Goal: Task Accomplishment & Management: Use online tool/utility

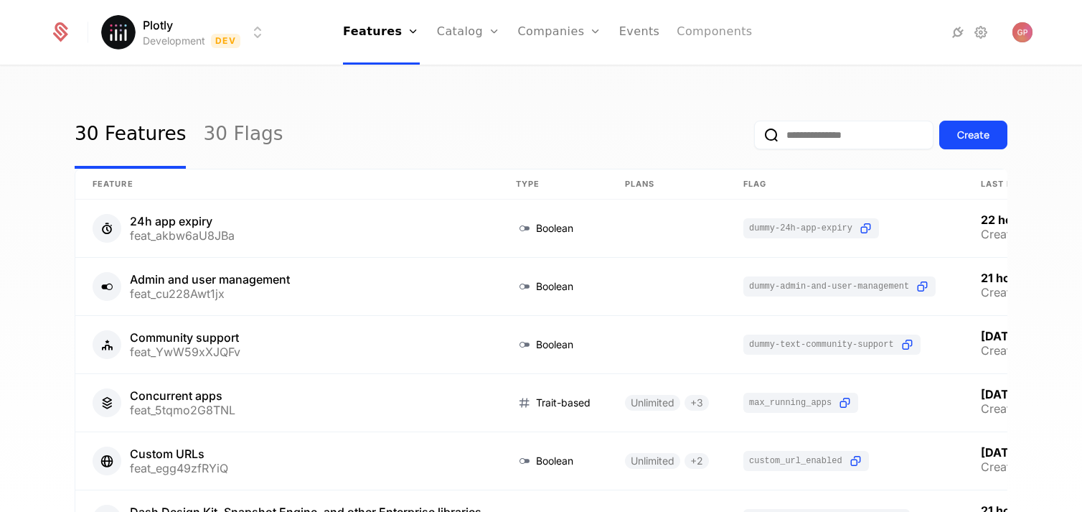
click at [692, 40] on link "Components" at bounding box center [714, 32] width 75 height 65
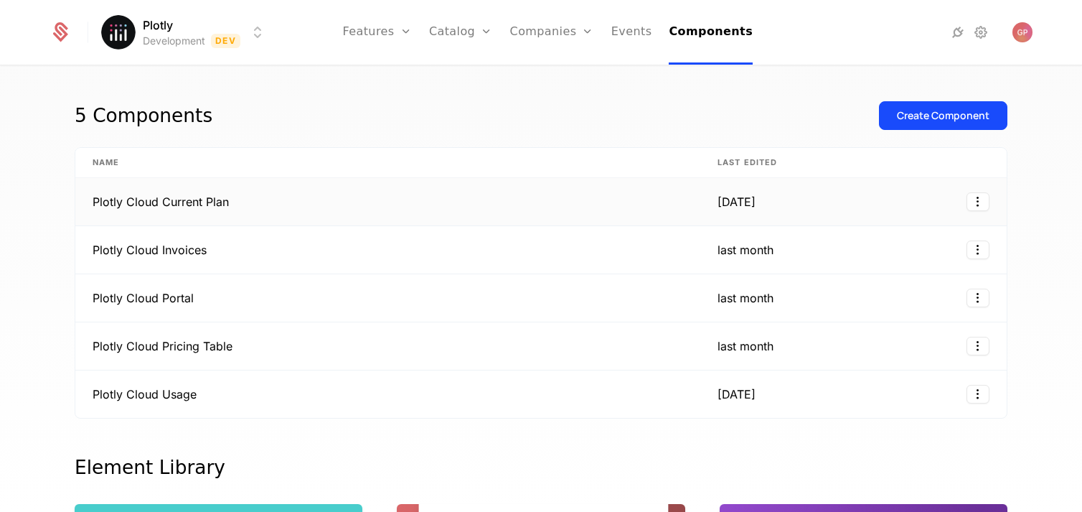
click at [479, 192] on td "Plotly Cloud Current Plan" at bounding box center [387, 202] width 625 height 48
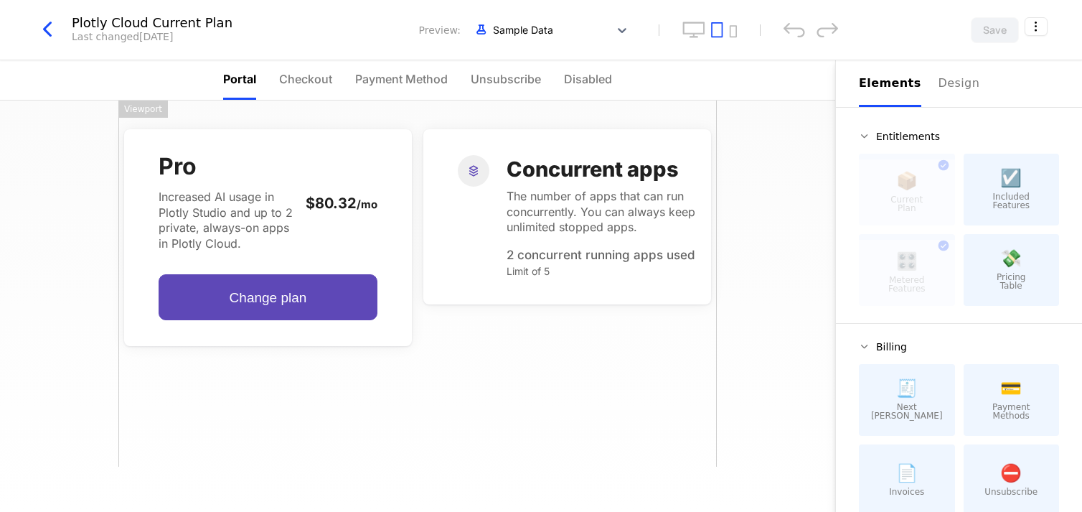
click at [49, 38] on icon "button" at bounding box center [47, 30] width 26 height 26
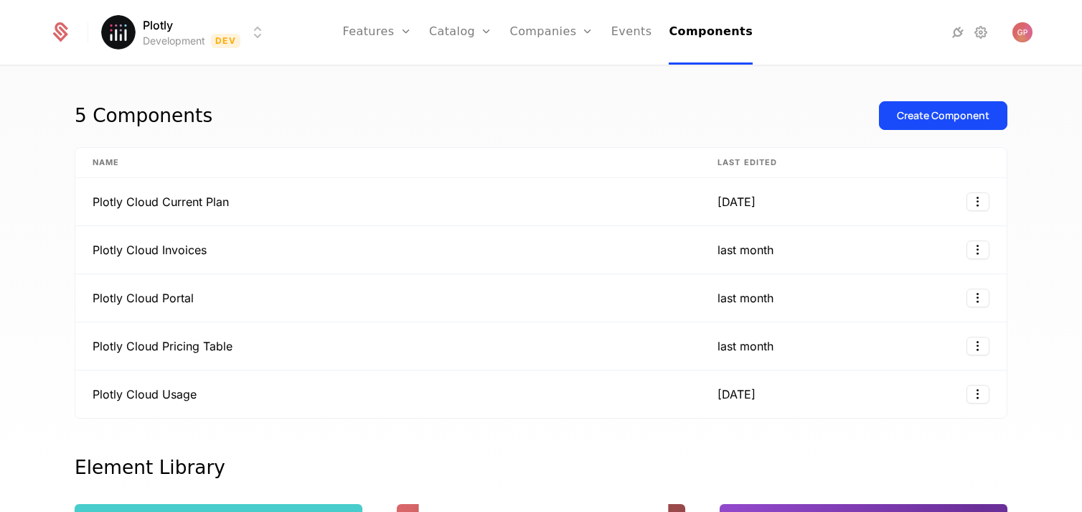
click at [266, 33] on div "Plotly Development Dev Features Features Flags Catalog Plans Add Ons Credits Co…" at bounding box center [541, 32] width 983 height 65
click at [256, 33] on html "Plotly Development Dev Features Features Flags Catalog Plans Add Ons Credits Co…" at bounding box center [541, 256] width 1082 height 512
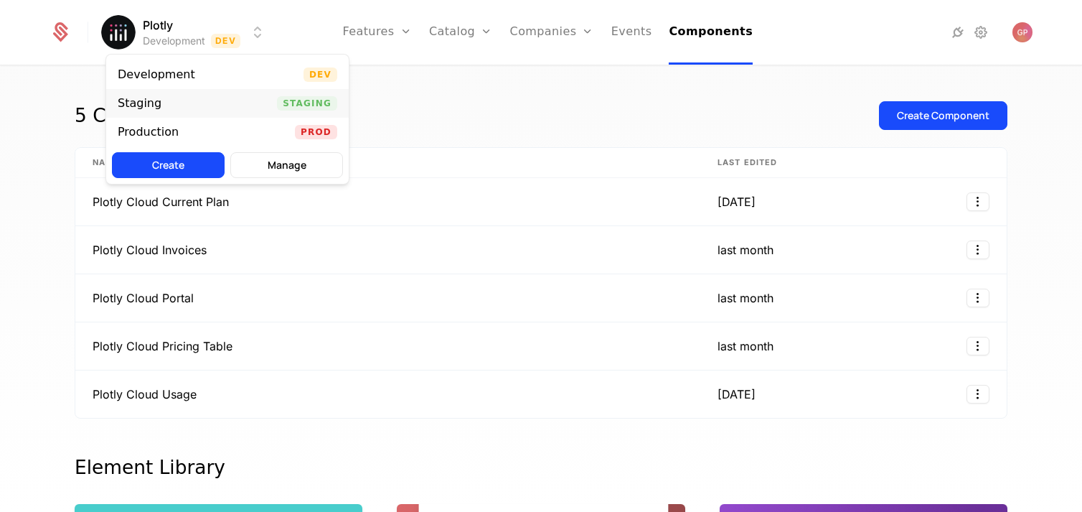
click at [250, 95] on div "Staging Staging" at bounding box center [227, 103] width 243 height 29
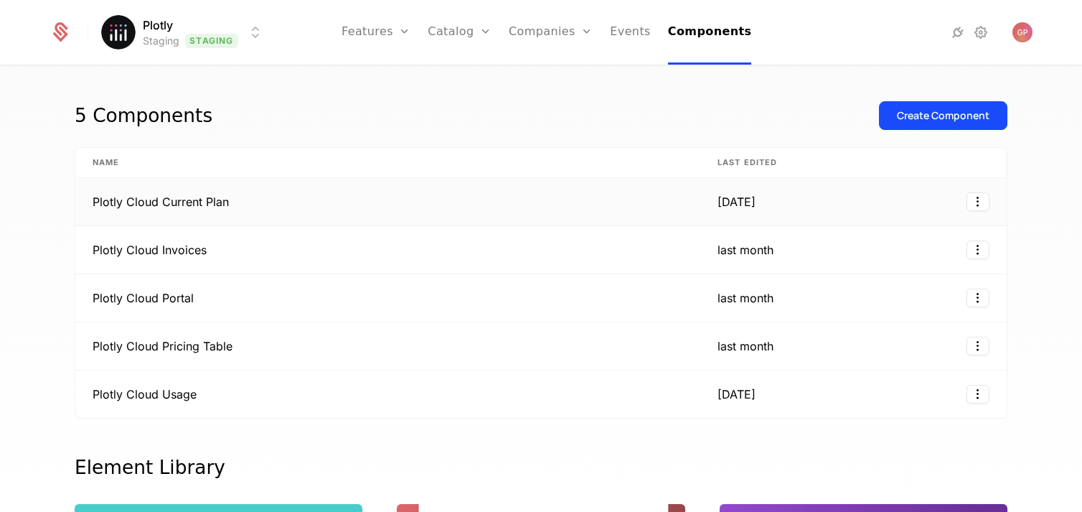
click at [207, 204] on td "Plotly Cloud Current Plan" at bounding box center [387, 202] width 625 height 48
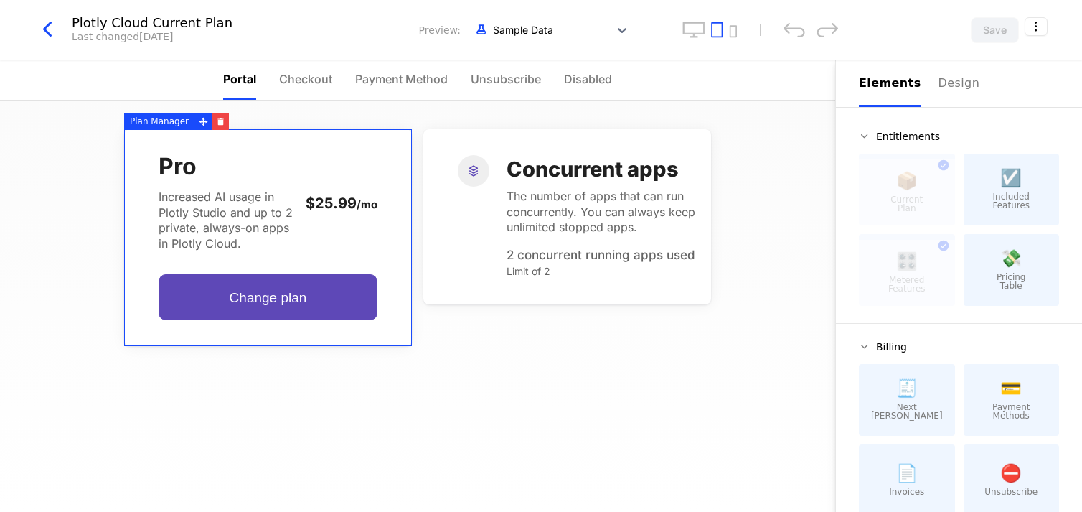
click at [48, 215] on div "Pro Increased AI usage in Plotly Studio and up to 2 private, always-on apps in …" at bounding box center [417, 305] width 835 height 411
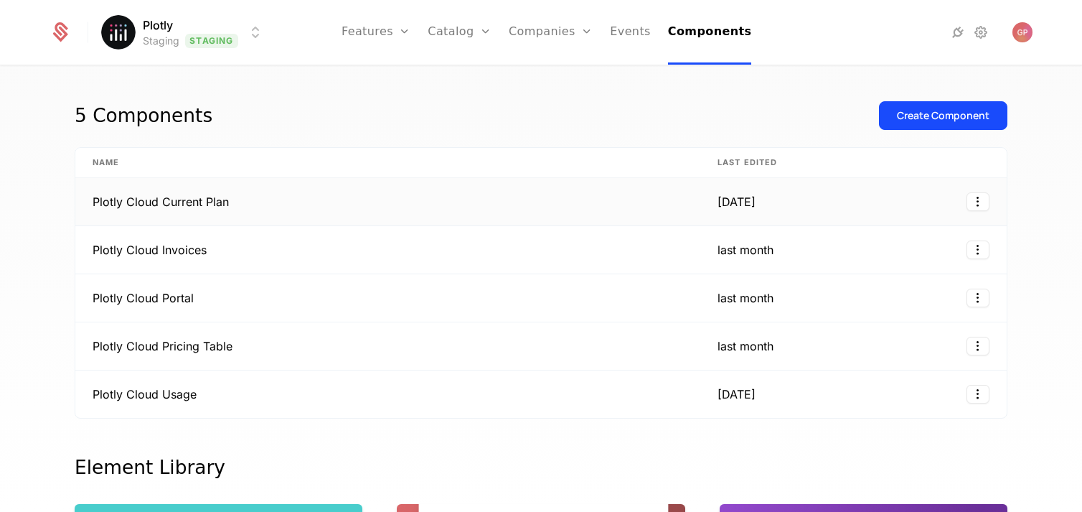
click at [716, 190] on td "[DATE]" at bounding box center [750, 202] width 100 height 48
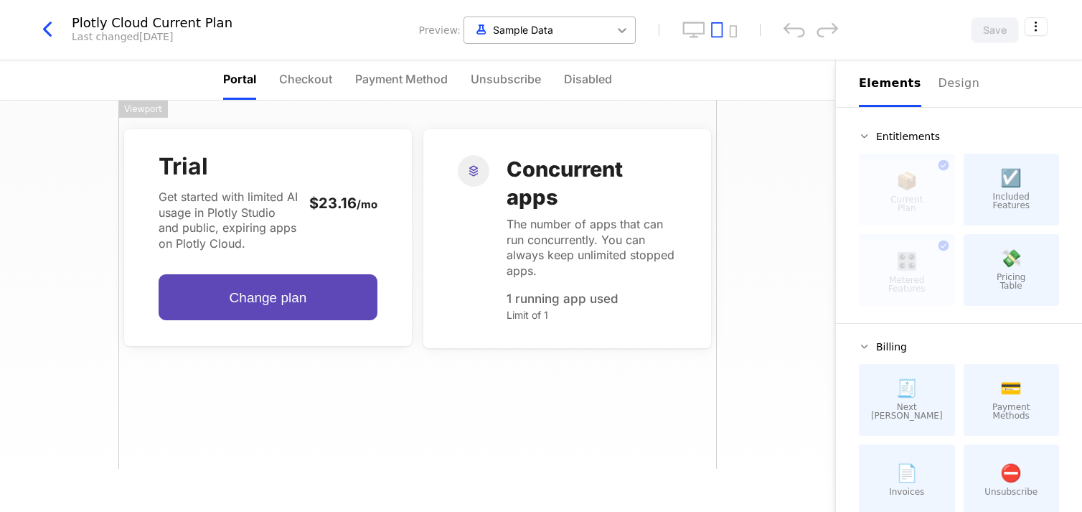
click at [614, 39] on div at bounding box center [622, 30] width 26 height 26
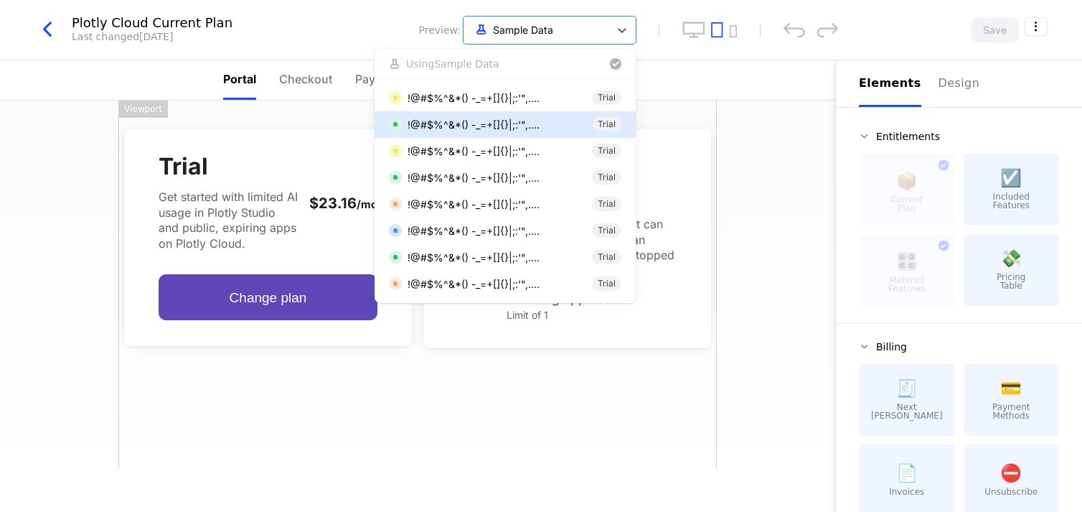
click at [565, 114] on div "!@#$%^&*() -_=+[]{}|;:'",.<>?/`~ Trial" at bounding box center [505, 124] width 261 height 27
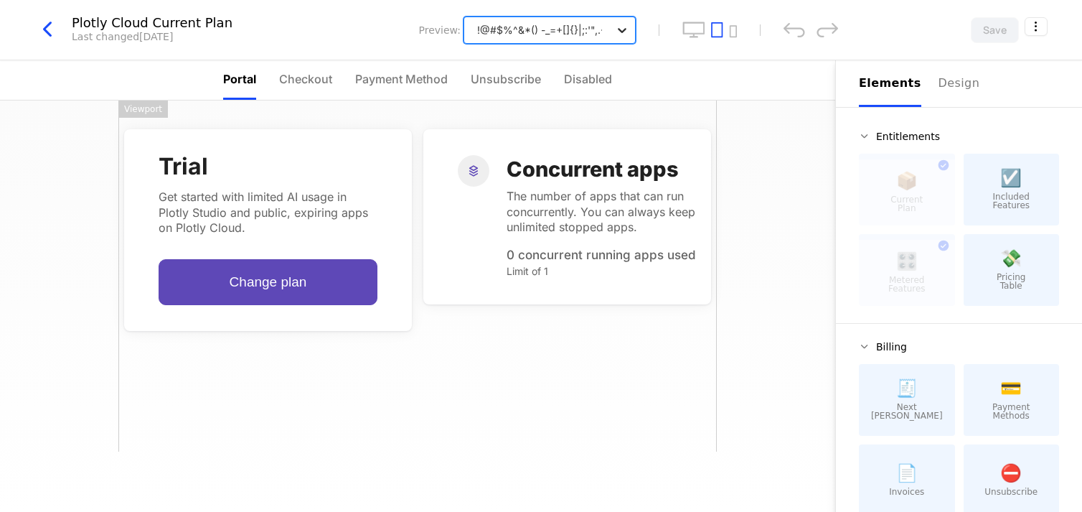
click at [626, 29] on icon at bounding box center [622, 30] width 14 height 14
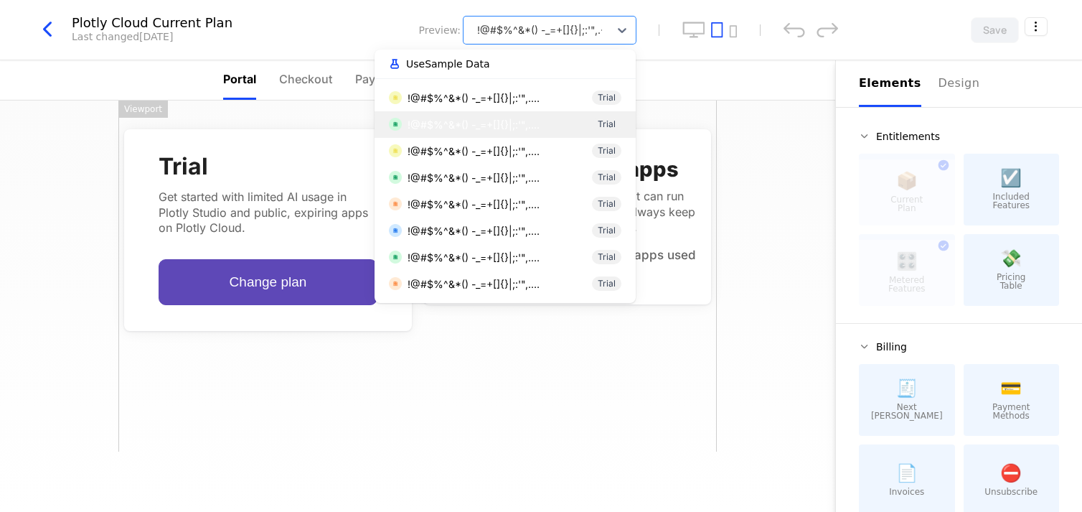
click at [559, 60] on button "Use Sample Data" at bounding box center [505, 63] width 238 height 17
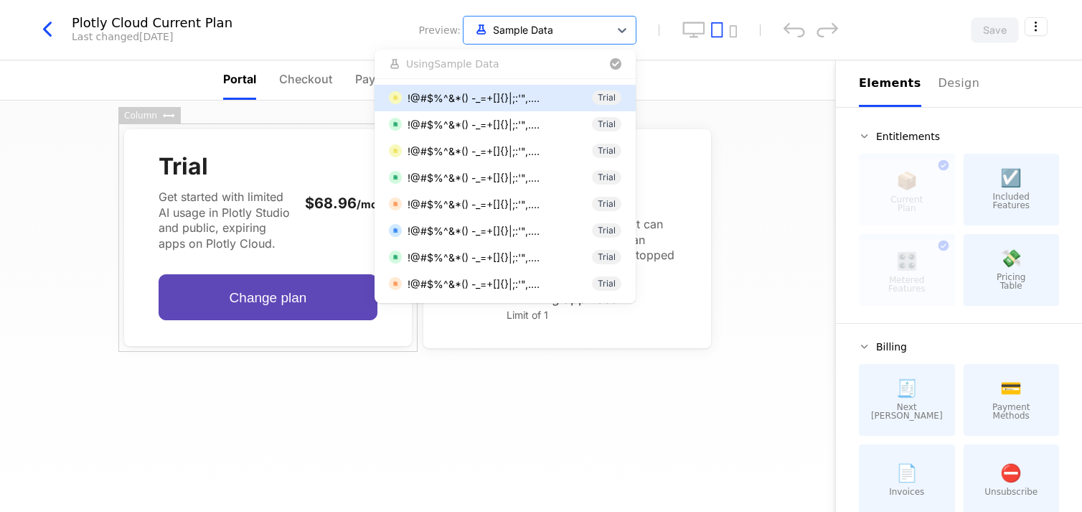
click at [61, 182] on div "Trial Get started with limited AI usage in Plotly Studio and public, expiring a…" at bounding box center [417, 305] width 835 height 411
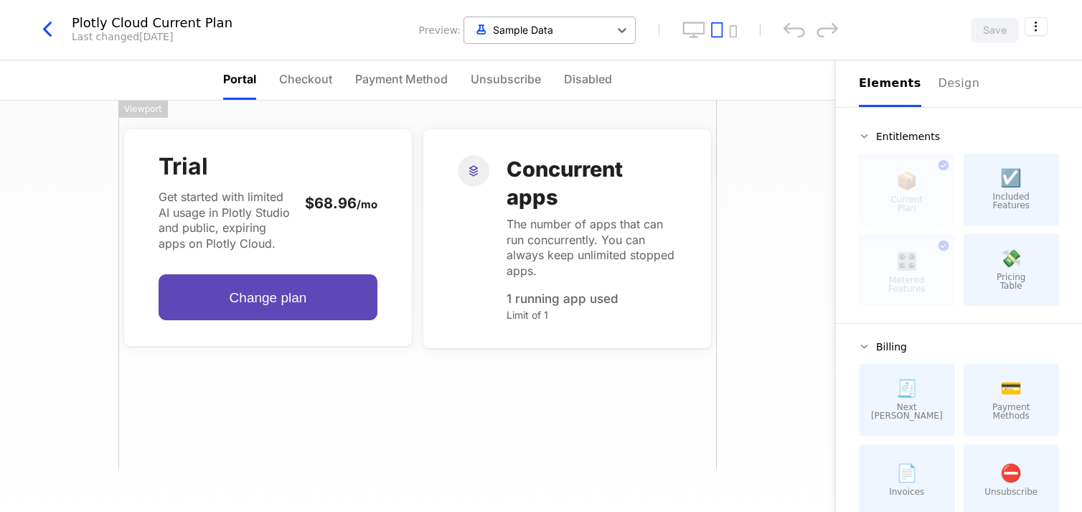
click at [562, 18] on div "Sample Data" at bounding box center [536, 30] width 145 height 24
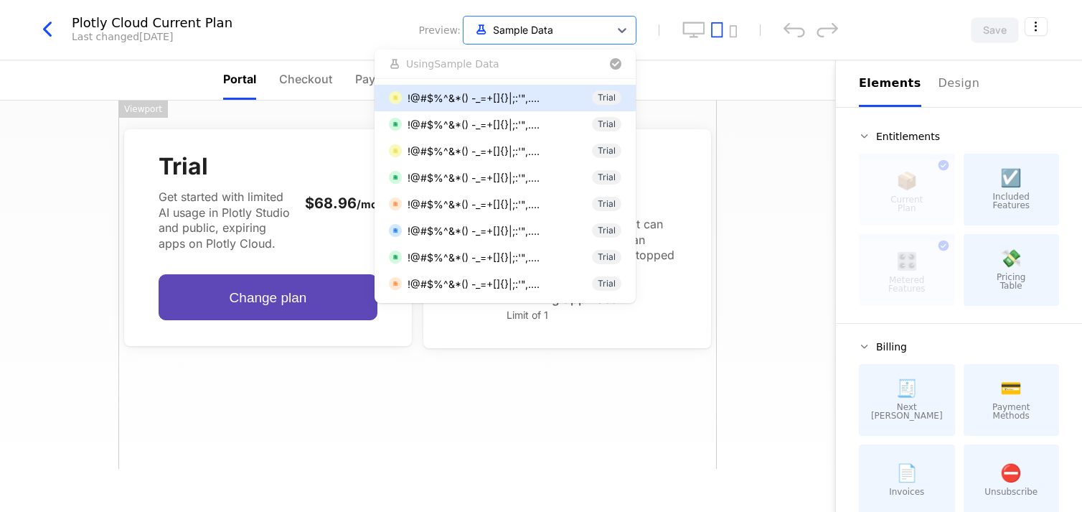
click at [24, 172] on div "Trial Get started with limited AI usage in Plotly Studio and public, expiring a…" at bounding box center [417, 305] width 835 height 411
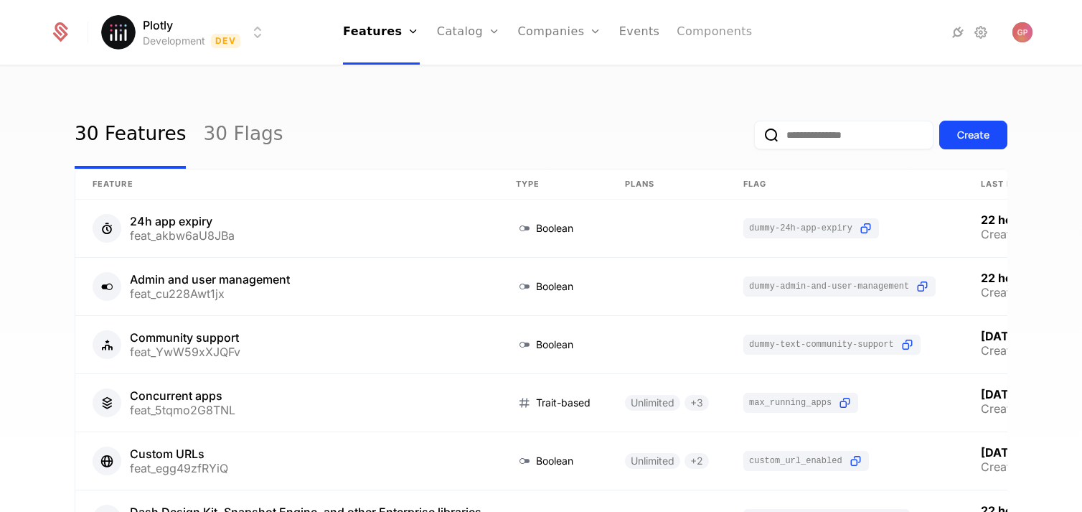
click at [689, 38] on link "Components" at bounding box center [714, 32] width 75 height 65
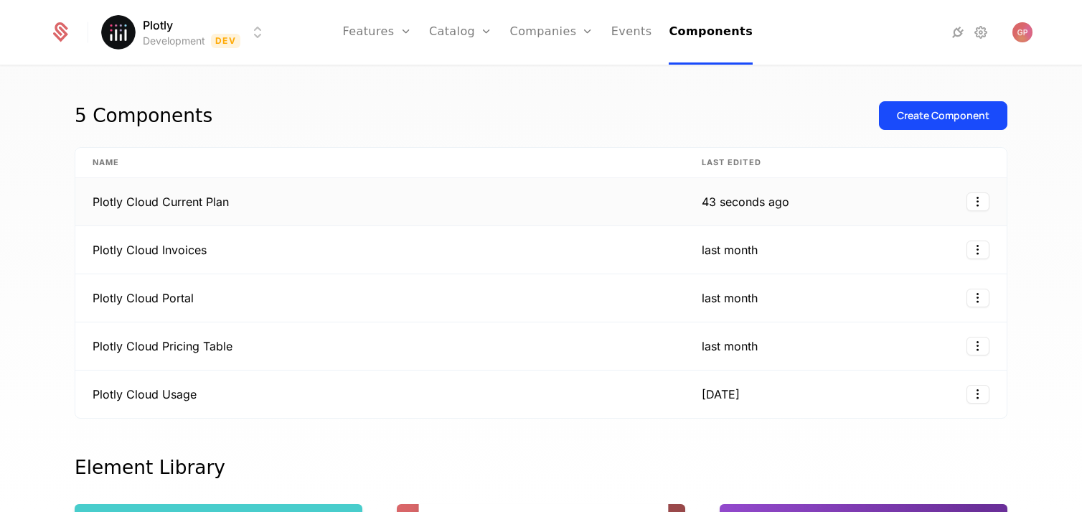
click at [559, 200] on td "Plotly Cloud Current Plan" at bounding box center [379, 202] width 609 height 48
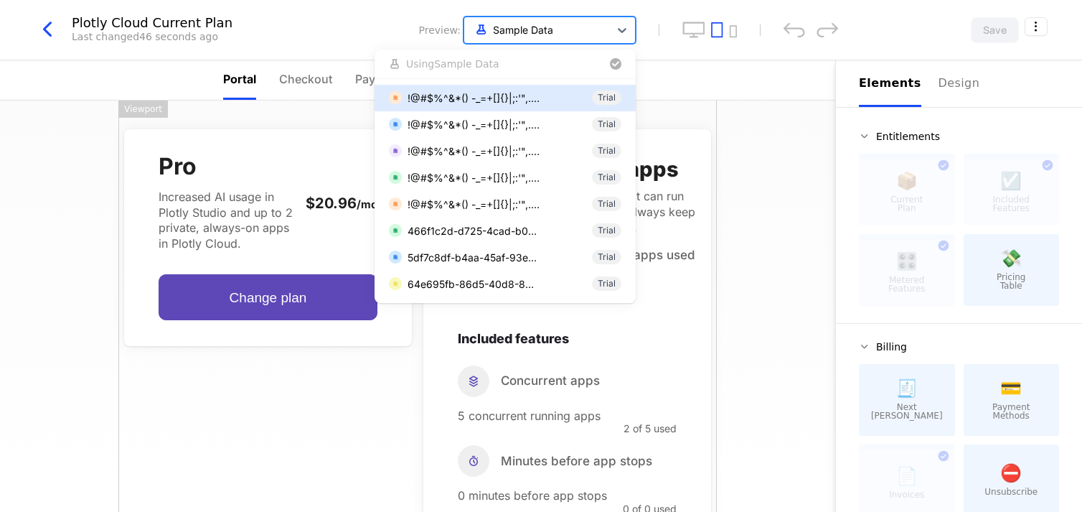
click at [591, 33] on div at bounding box center [536, 30] width 131 height 18
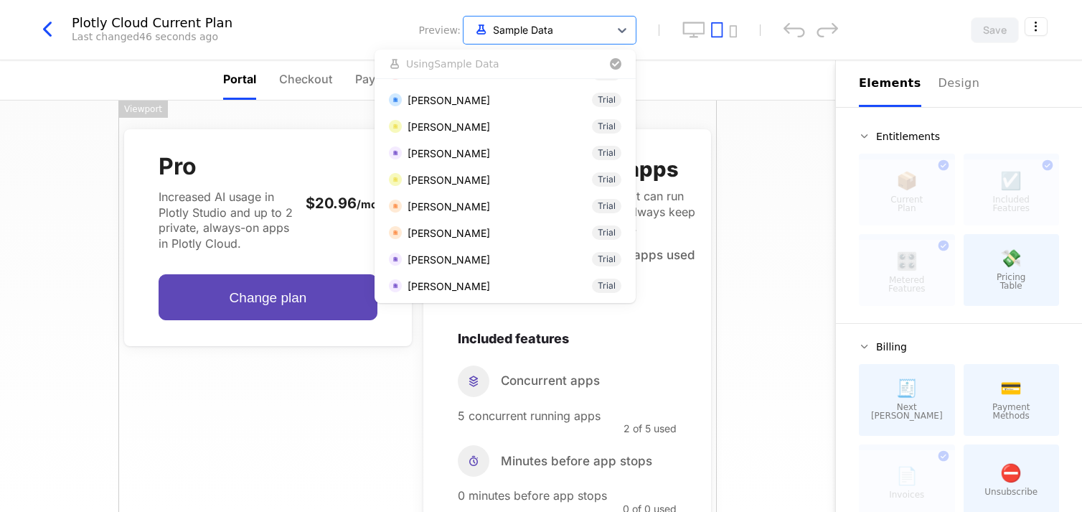
scroll to position [1810, 0]
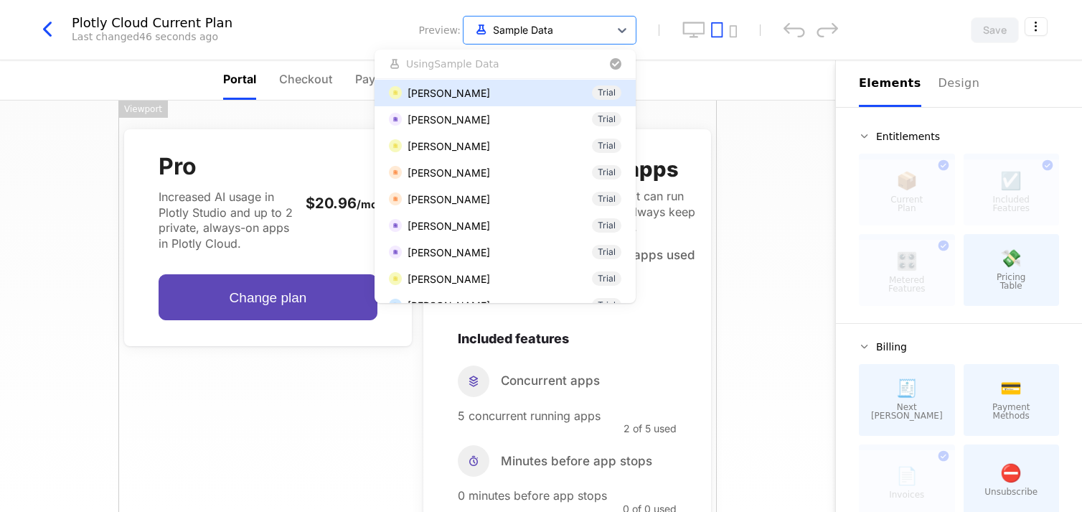
click at [503, 62] on div "button" at bounding box center [563, 63] width 122 height 17
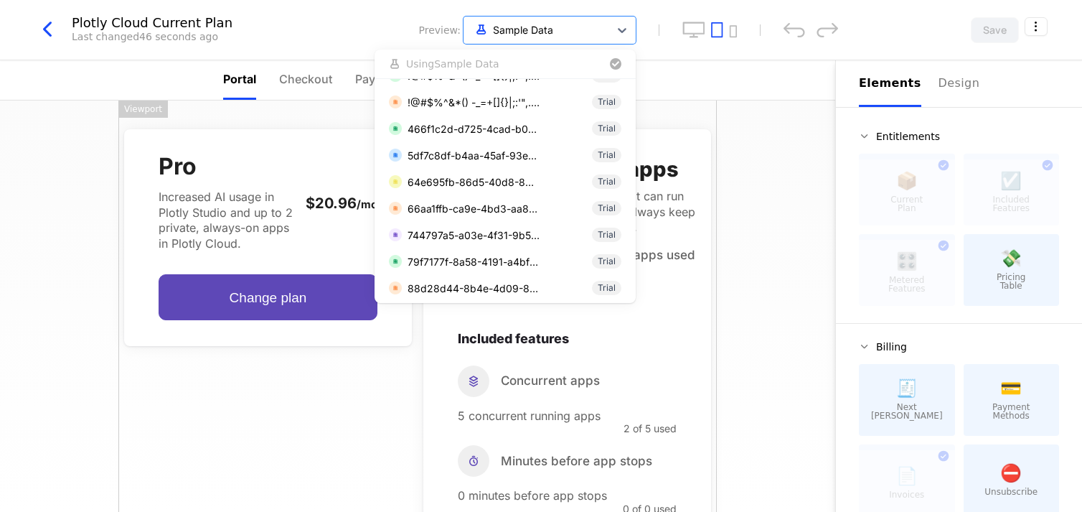
scroll to position [0, 0]
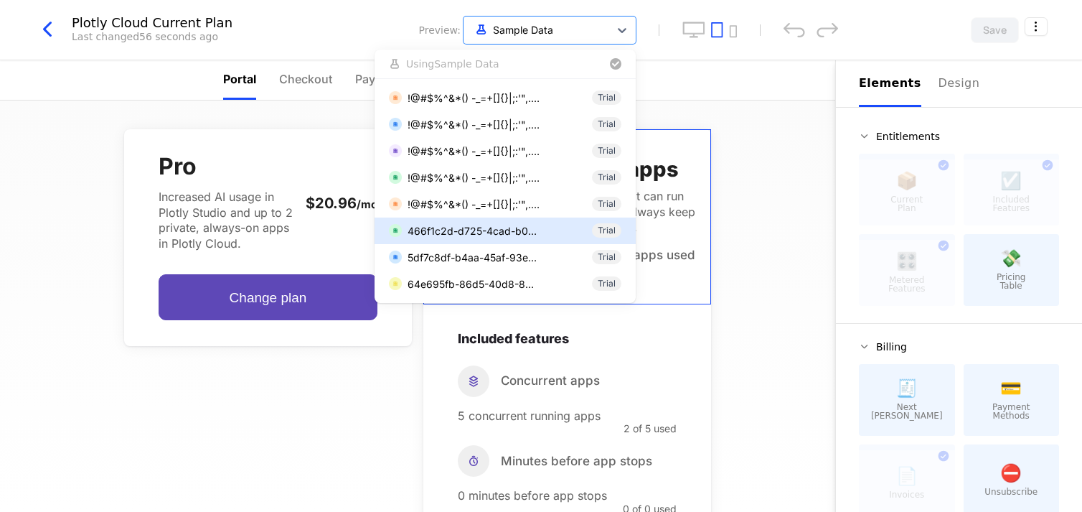
click at [768, 263] on div "Pro Increased AI usage in Plotly Studio and up to 2 private, always-on apps in …" at bounding box center [417, 305] width 835 height 411
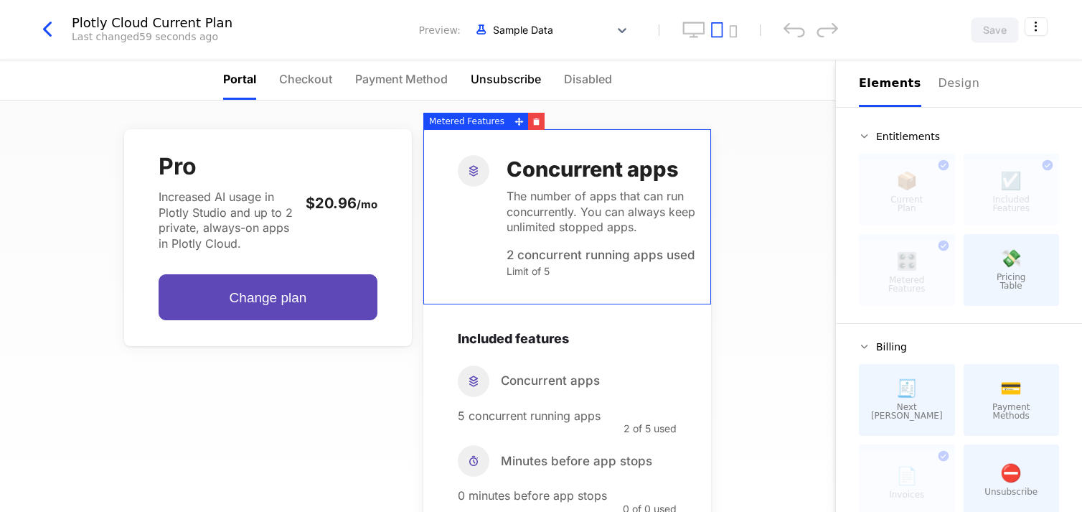
click at [508, 75] on span "Unsubscribe" at bounding box center [506, 78] width 70 height 17
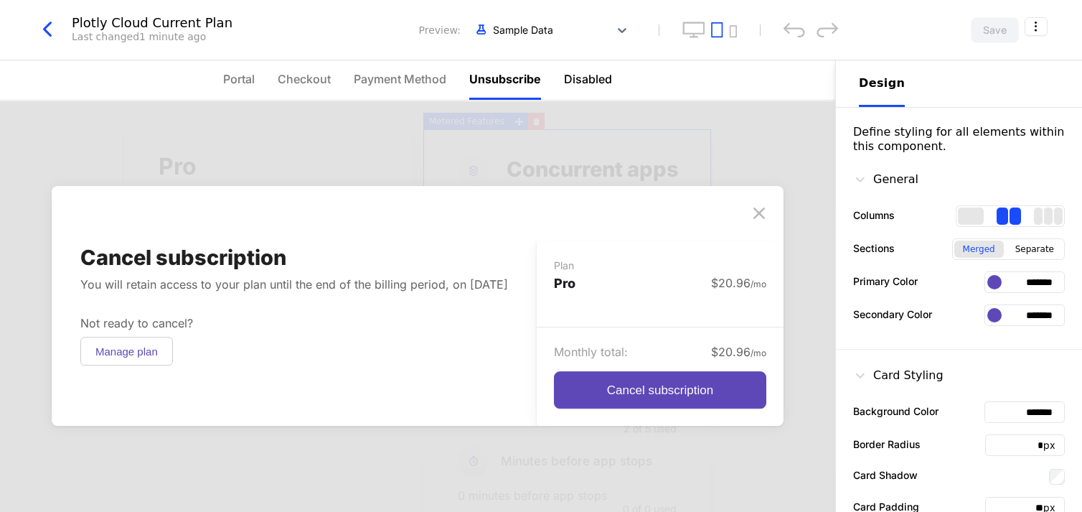
click at [589, 70] on li "Disabled" at bounding box center [588, 79] width 48 height 39
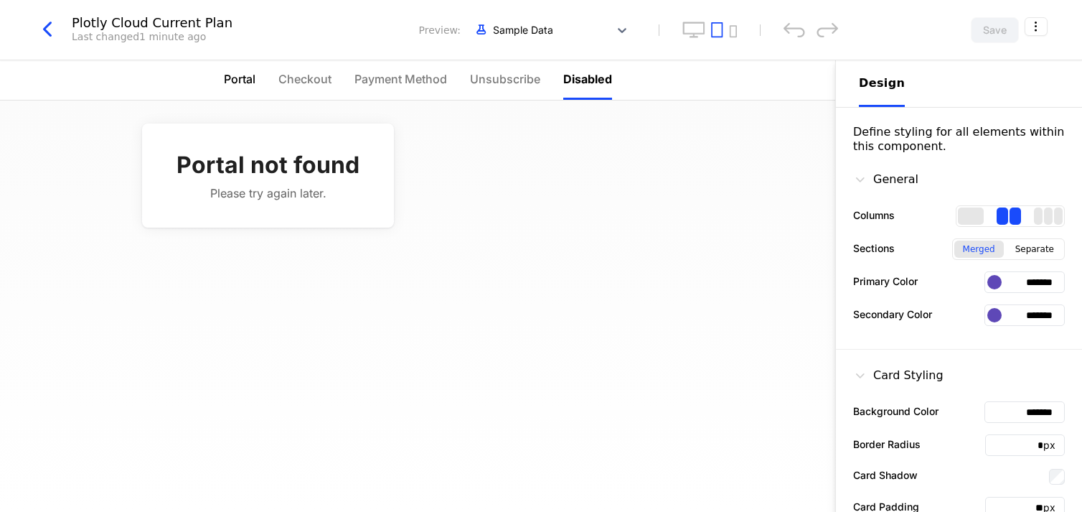
click at [236, 78] on span "Portal" at bounding box center [240, 78] width 32 height 17
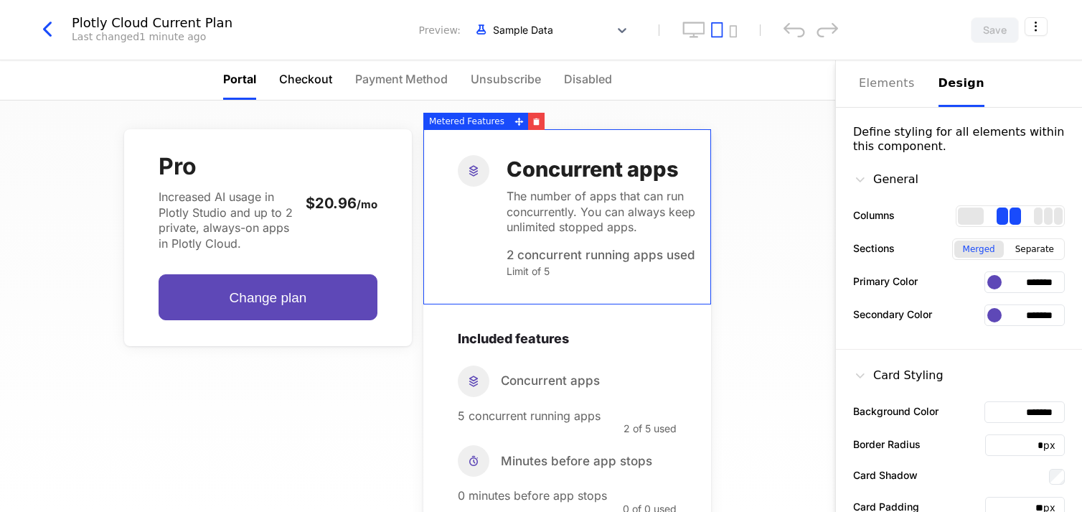
click at [298, 94] on li "Checkout" at bounding box center [305, 79] width 53 height 39
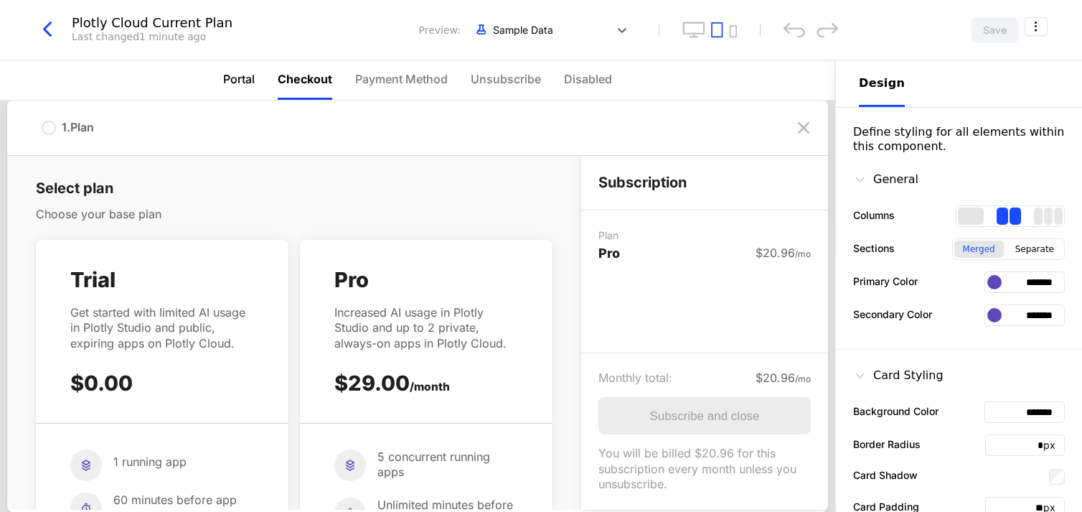
click at [227, 73] on span "Portal" at bounding box center [239, 78] width 32 height 17
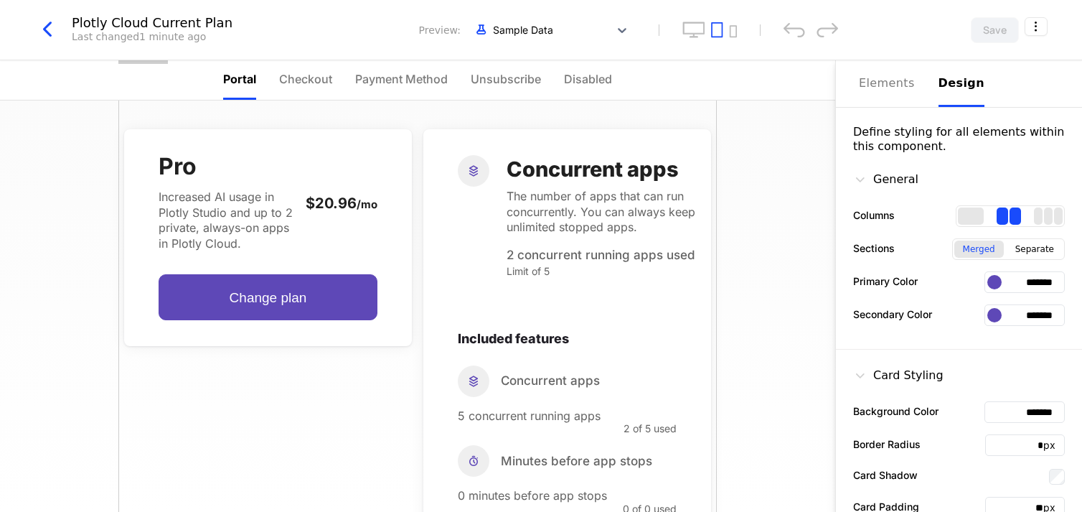
scroll to position [276, 0]
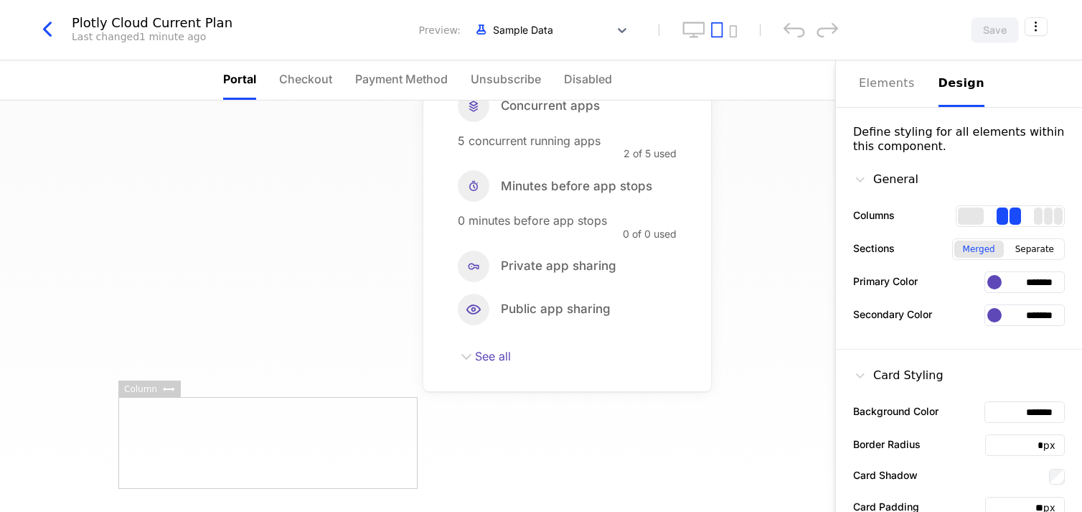
click at [258, 457] on div at bounding box center [267, 443] width 299 height 92
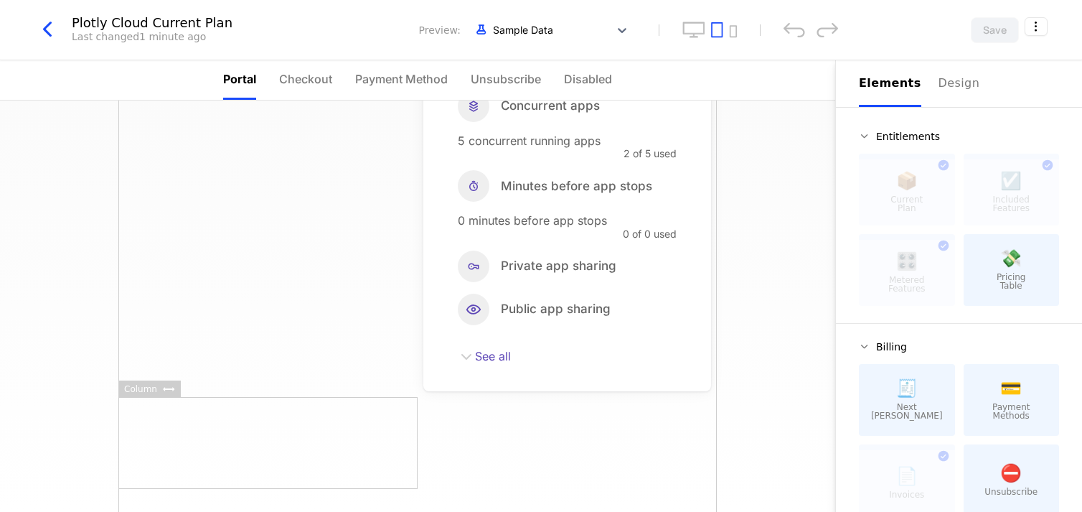
click at [165, 389] on icon at bounding box center [168, 389] width 11 height 4
drag, startPoint x: 170, startPoint y: 387, endPoint x: 184, endPoint y: 400, distance: 18.8
click at [188, 400] on div "Plotly Cloud Current Plan Last changed 1 minute ago Preview: Sample Data Save P…" at bounding box center [541, 225] width 1082 height 451
click at [179, 398] on div at bounding box center [267, 443] width 299 height 92
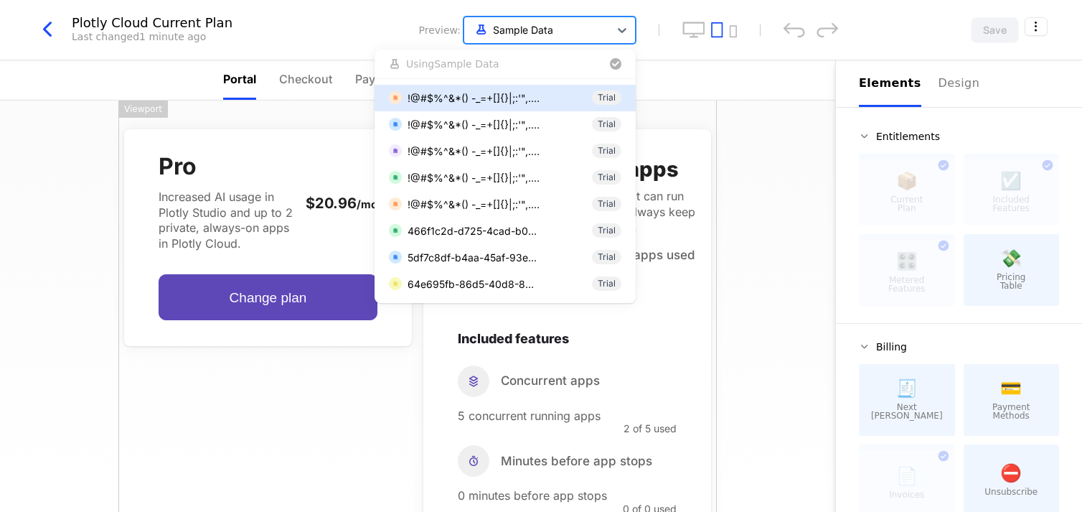
click at [519, 33] on div at bounding box center [536, 30] width 131 height 18
type input "*"
click at [502, 57] on div "button" at bounding box center [563, 63] width 122 height 17
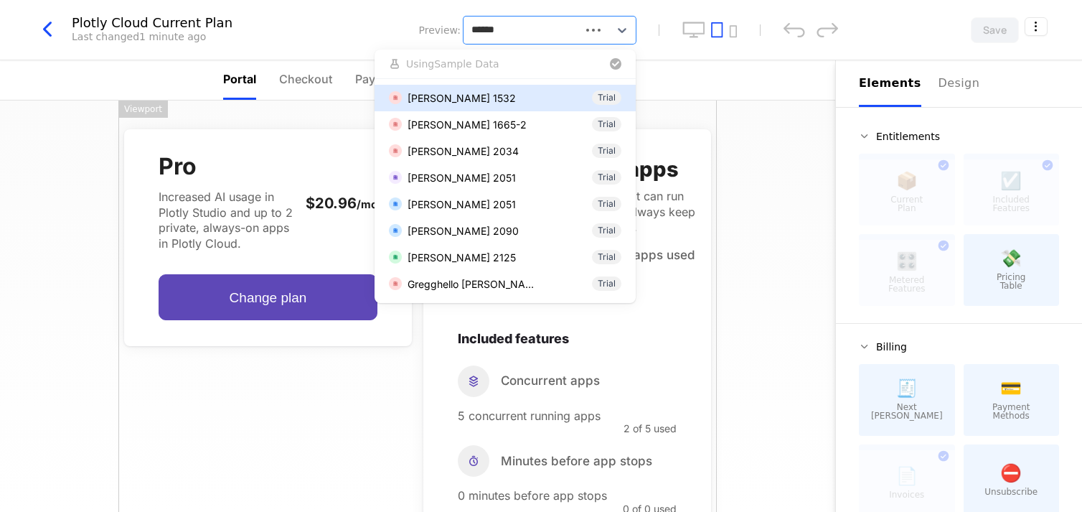
type input "*******"
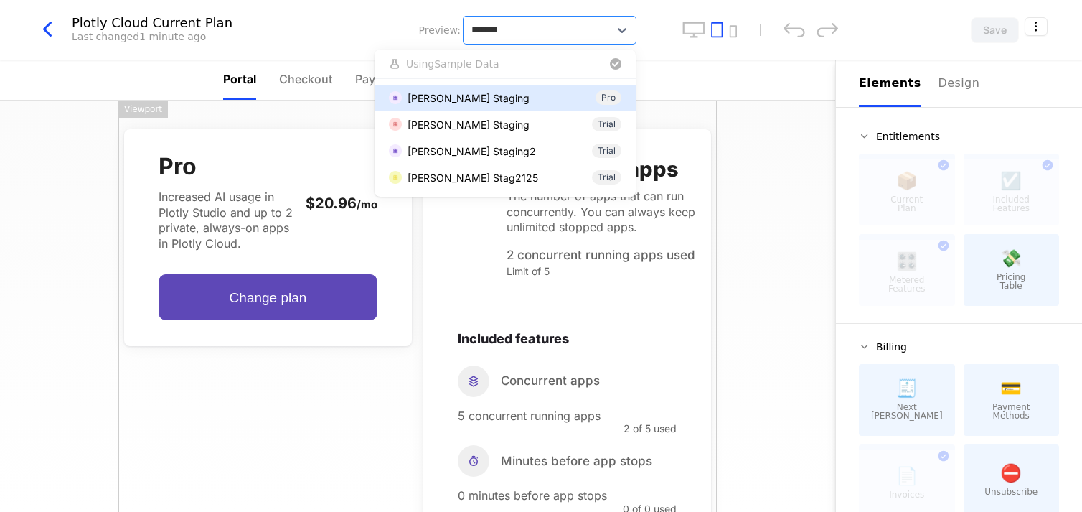
click at [494, 95] on div "[PERSON_NAME] Staging Pro" at bounding box center [505, 97] width 232 height 15
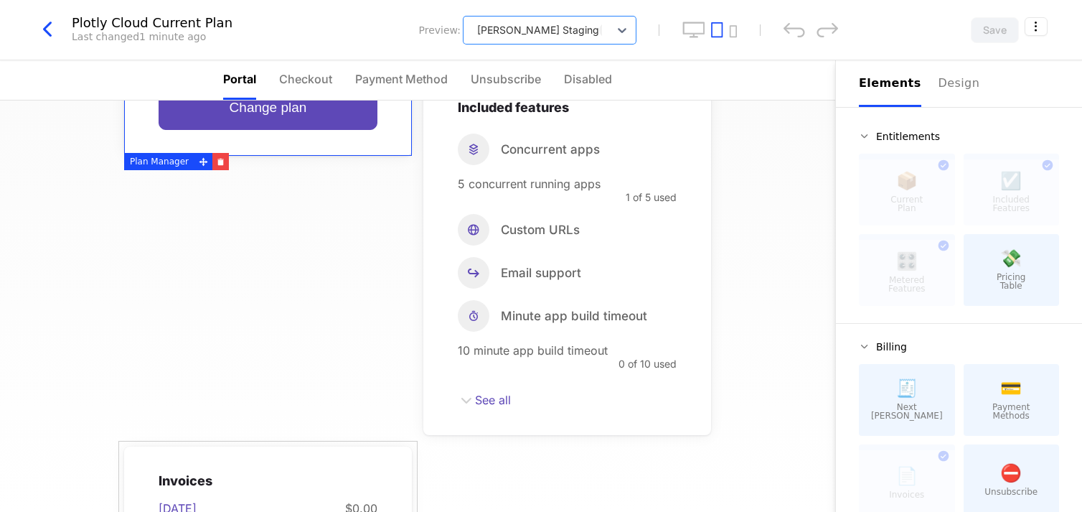
scroll to position [335, 0]
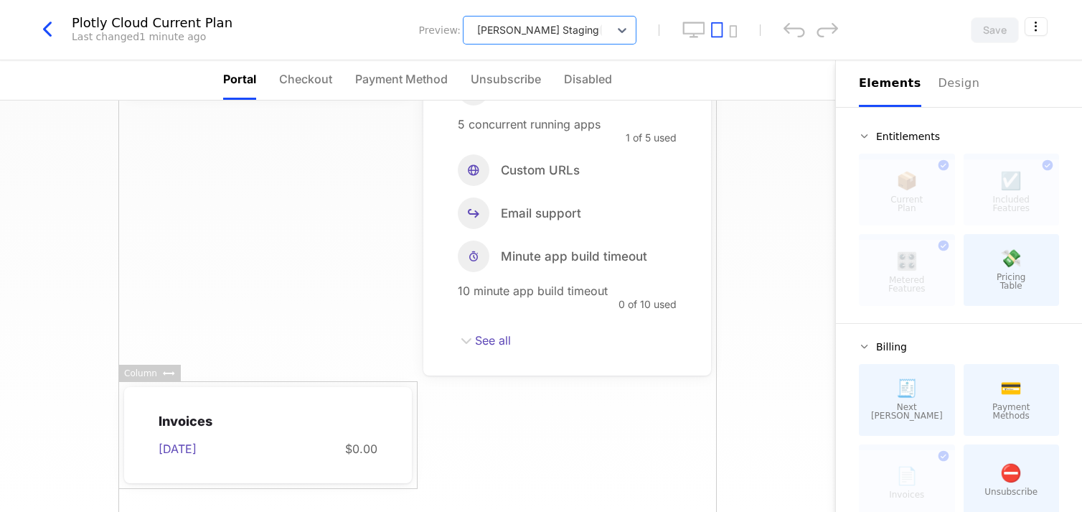
click at [136, 375] on div "Column" at bounding box center [140, 372] width 44 height 17
click at [171, 375] on div at bounding box center [172, 372] width 18 height 17
click at [947, 84] on div "Design" at bounding box center [961, 83] width 46 height 17
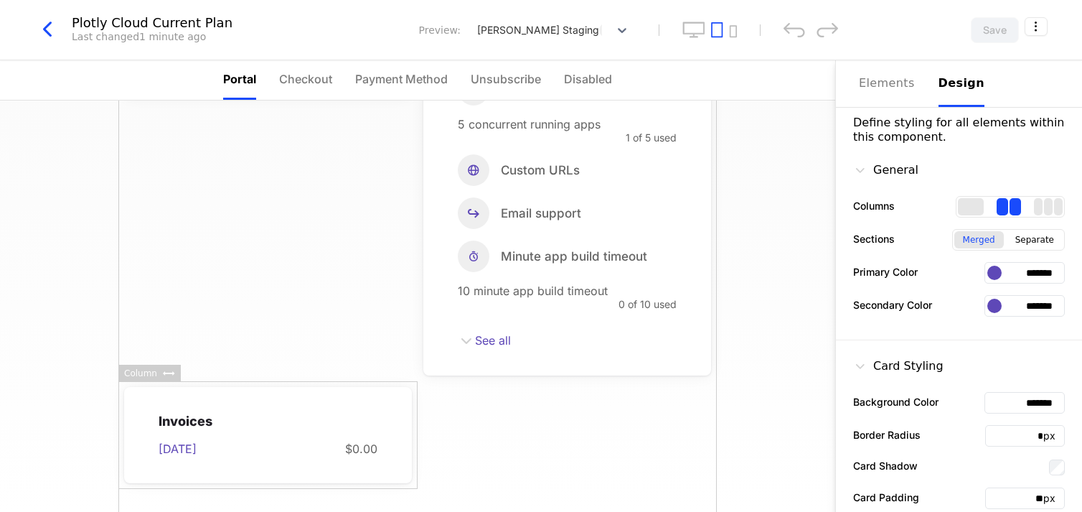
scroll to position [0, 0]
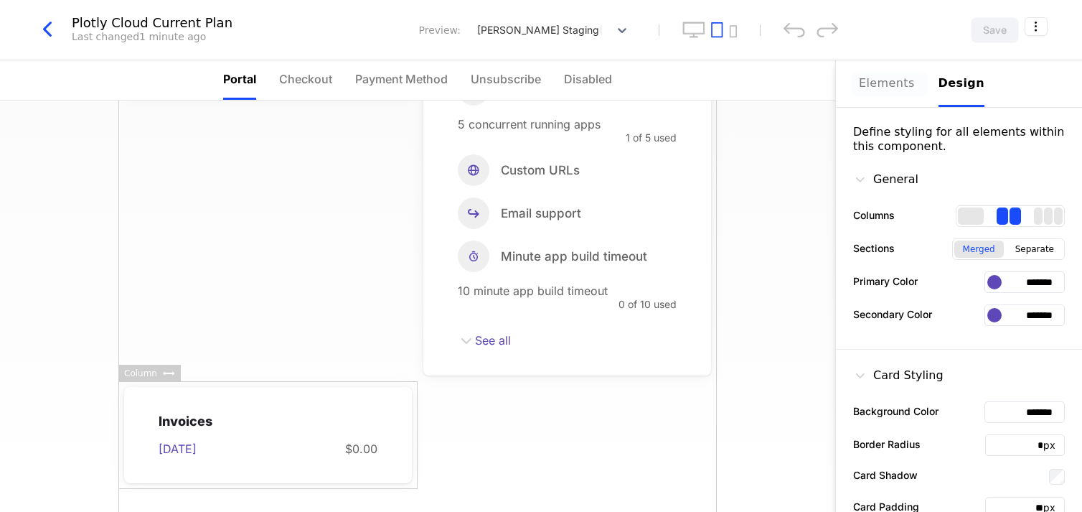
click at [872, 73] on button "Elements" at bounding box center [890, 83] width 62 height 47
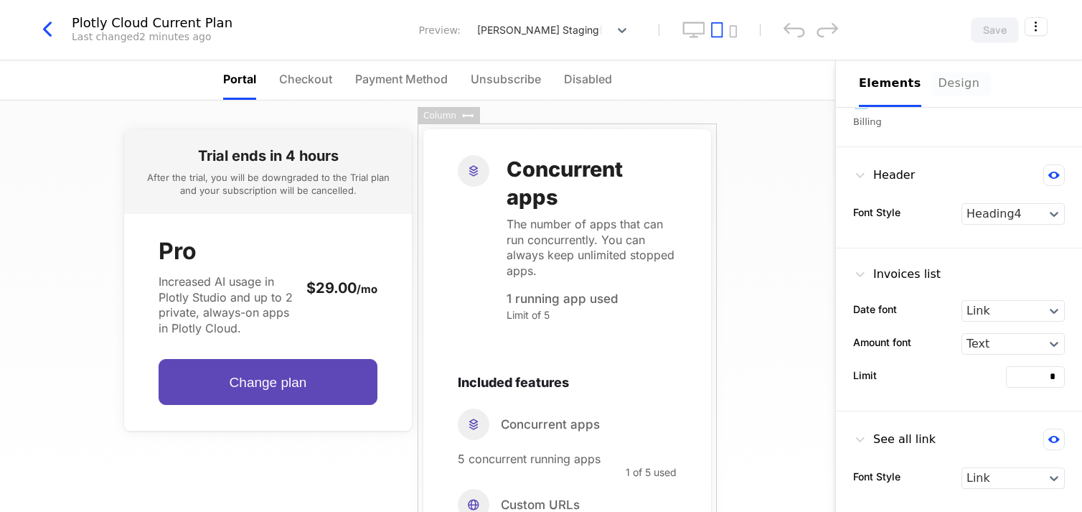
click at [940, 90] on div "Design" at bounding box center [961, 83] width 46 height 17
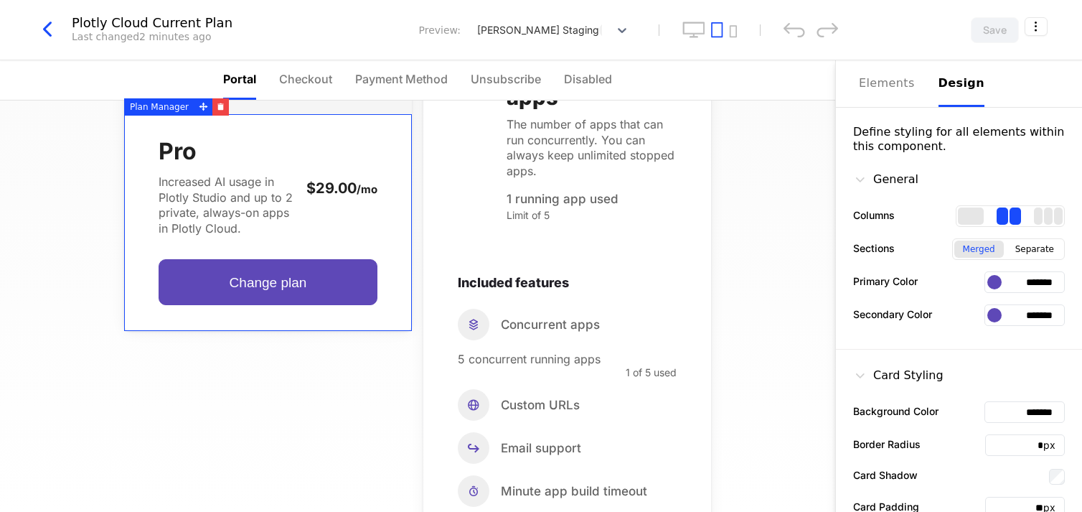
scroll to position [98, 0]
